Goal: Check status: Check status

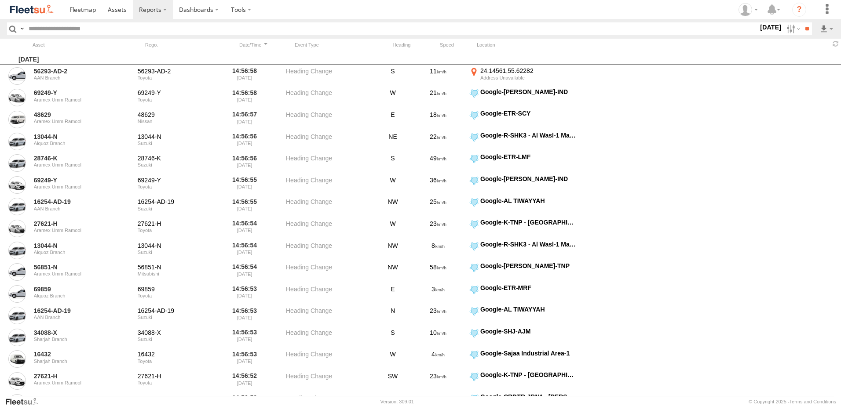
click at [0, 0] on span "Alquoz Branch" at bounding box center [0, 0] width 0 height 0
click at [0, 0] on label at bounding box center [0, 0] width 0 height 0
click at [0, 0] on span "Alquoz Branch" at bounding box center [0, 0] width 0 height 0
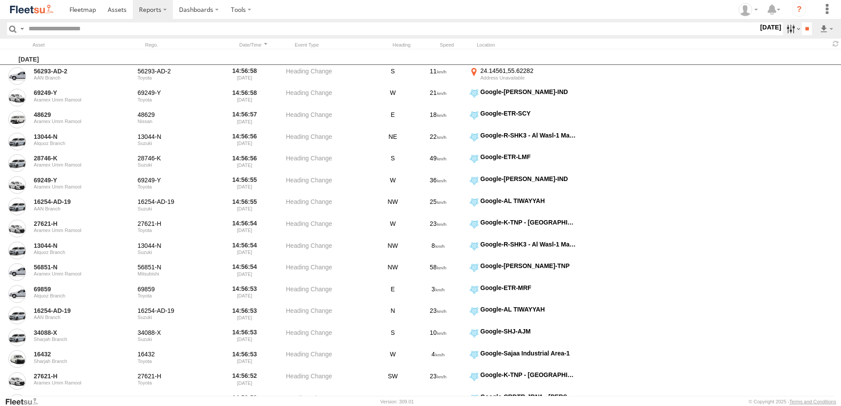
click at [788, 26] on label at bounding box center [792, 28] width 19 height 13
click at [788, 29] on label at bounding box center [792, 28] width 19 height 13
click at [0, 0] on span "Alquoz Branch" at bounding box center [0, 0] width 0 height 0
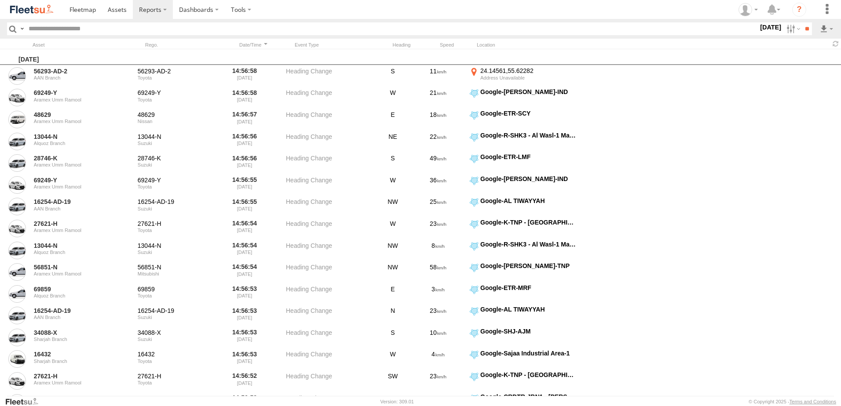
click at [0, 0] on span "Alquoz Branch" at bounding box center [0, 0] width 0 height 0
click at [0, 0] on span "AAN Branch" at bounding box center [0, 0] width 0 height 0
click at [0, 0] on span "Alquoz Branch" at bounding box center [0, 0] width 0 height 0
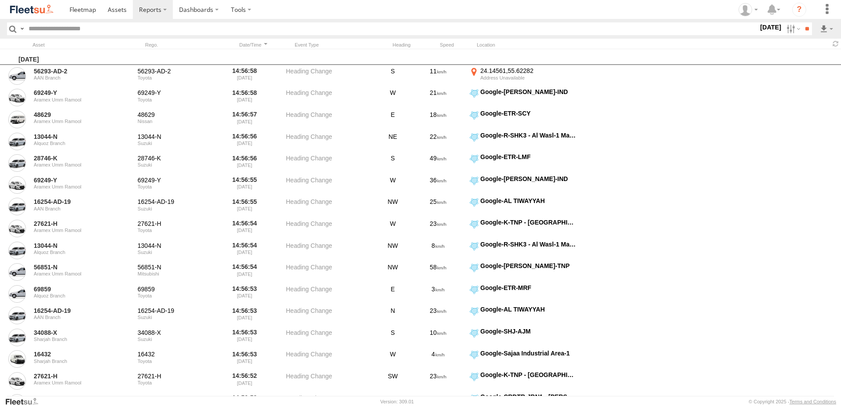
click at [0, 0] on label at bounding box center [0, 0] width 0 height 0
